Goal: Browse casually: Explore the website without a specific task or goal

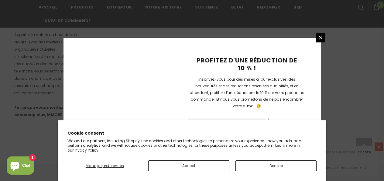
scroll to position [468, 0]
